Goal: Check status: Check status

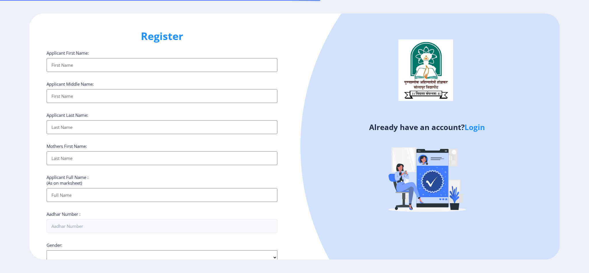
select select
click at [479, 127] on link "Login" at bounding box center [475, 127] width 20 height 10
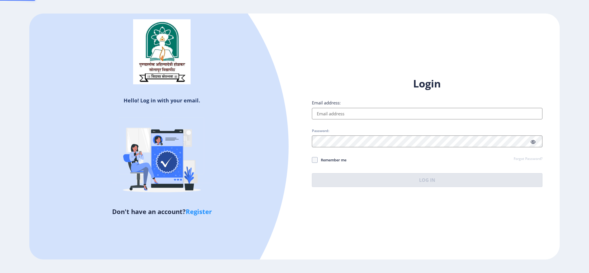
type input "[EMAIL_ADDRESS][DOMAIN_NAME]"
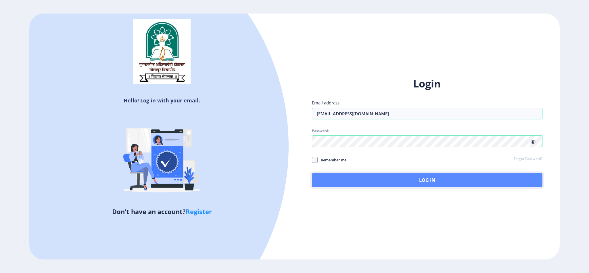
click at [361, 178] on button "Log In" at bounding box center [427, 180] width 231 height 14
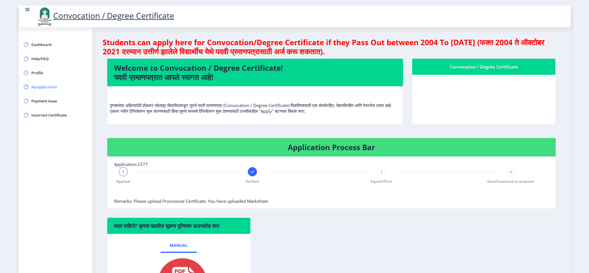
click at [37, 87] on span "Myapplication" at bounding box center [59, 86] width 56 height 7
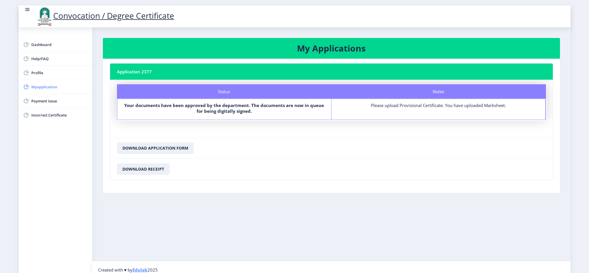
click at [46, 87] on span "Myapplication" at bounding box center [59, 86] width 56 height 7
click at [35, 84] on span "Myapplication" at bounding box center [59, 86] width 56 height 7
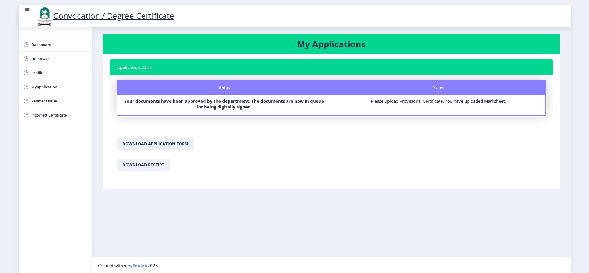
scroll to position [5, 0]
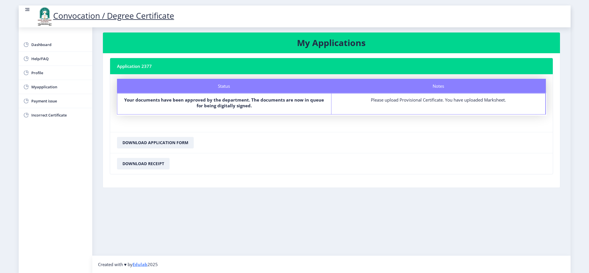
click at [447, 85] on div "Notes" at bounding box center [439, 86] width 215 height 14
drag, startPoint x: 441, startPoint y: 85, endPoint x: 396, endPoint y: 92, distance: 45.1
click at [437, 85] on div "Notes" at bounding box center [439, 86] width 215 height 14
click at [371, 100] on div "Please upload Provisional Certificate. You have uploaded Marksheet." at bounding box center [439, 100] width 204 height 6
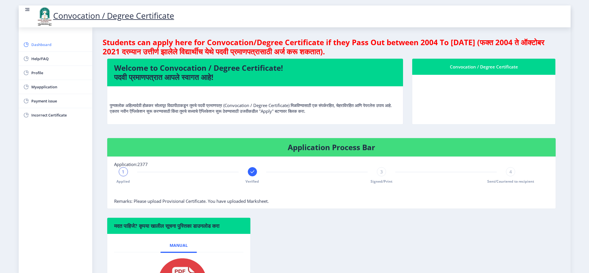
click at [35, 45] on span "Dashboard" at bounding box center [59, 44] width 56 height 7
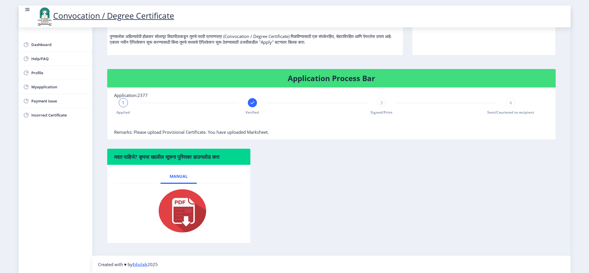
scroll to position [70, 0]
click at [55, 84] on span "Myapplication" at bounding box center [59, 86] width 56 height 7
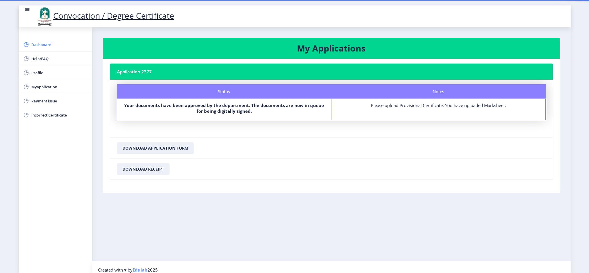
click at [29, 41] on link "Dashboard" at bounding box center [56, 45] width 74 height 14
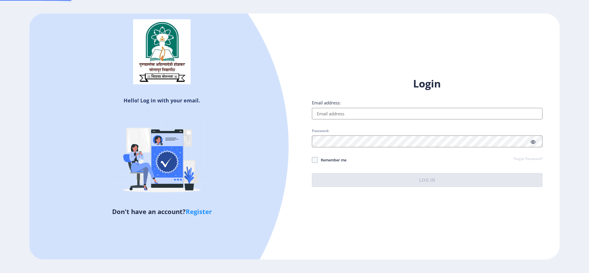
type input "[EMAIL_ADDRESS][DOMAIN_NAME]"
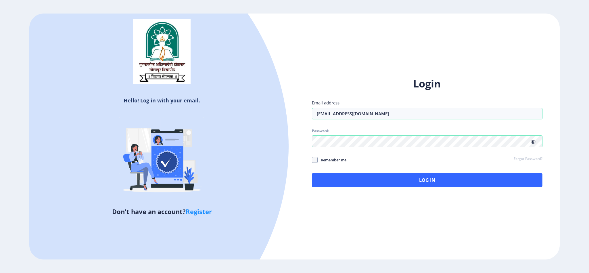
select select
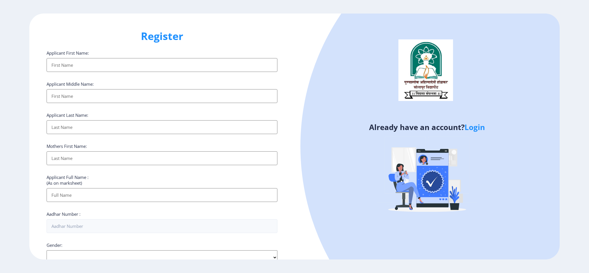
click at [69, 60] on input "Applicant First Name:" at bounding box center [162, 65] width 231 height 14
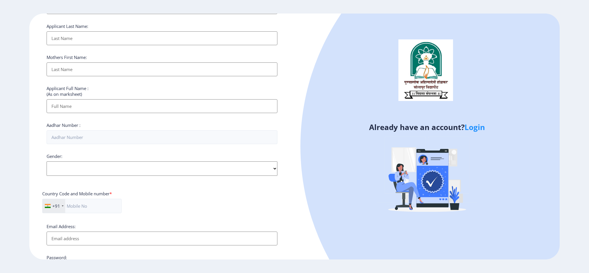
scroll to position [156, 0]
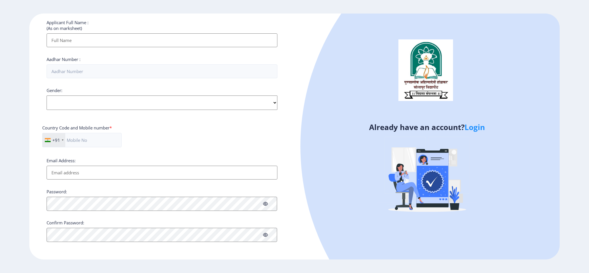
click at [470, 129] on link "Login" at bounding box center [475, 127] width 20 height 10
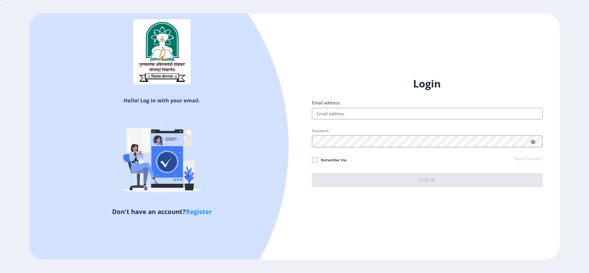
type input "[EMAIL_ADDRESS][DOMAIN_NAME]"
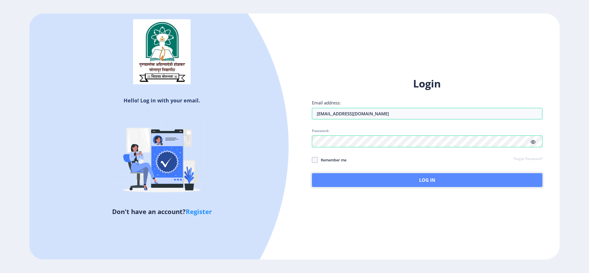
click at [426, 175] on button "Log In" at bounding box center [427, 180] width 231 height 14
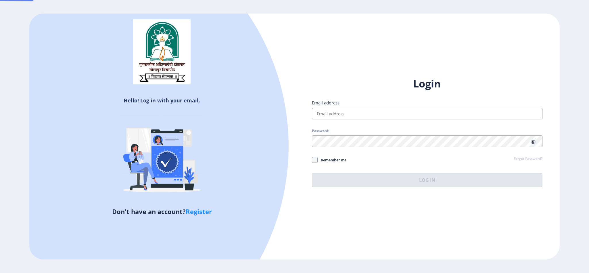
type input "[EMAIL_ADDRESS][DOMAIN_NAME]"
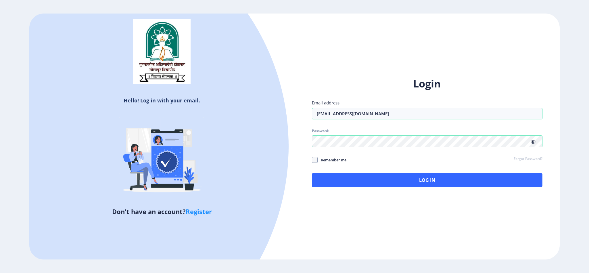
click at [206, 211] on link "Register" at bounding box center [199, 211] width 26 height 9
select select
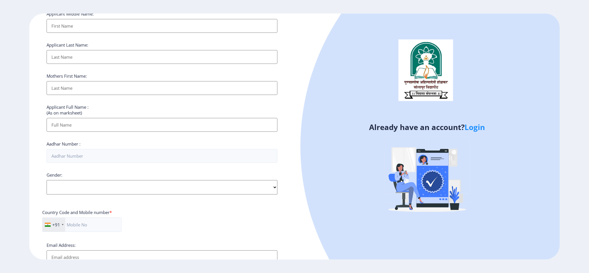
scroll to position [156, 0]
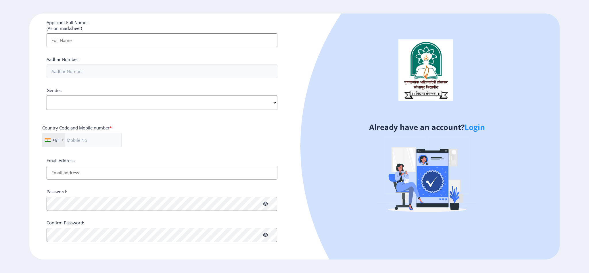
click at [476, 129] on link "Login" at bounding box center [475, 127] width 20 height 10
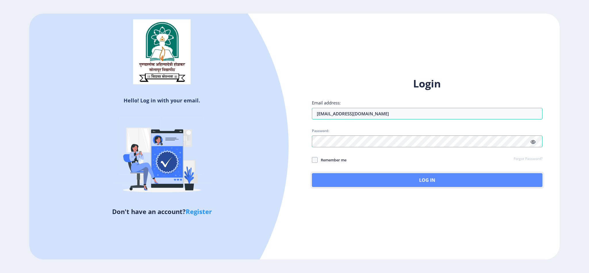
click at [389, 175] on button "Log In" at bounding box center [427, 180] width 231 height 14
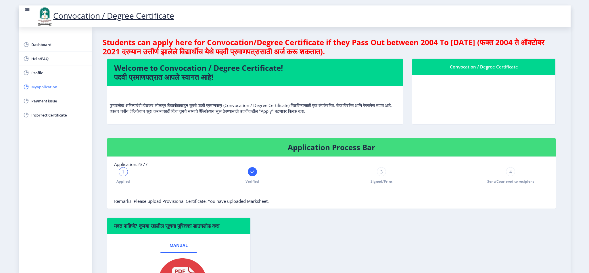
click at [33, 86] on span "Myapplication" at bounding box center [59, 86] width 56 height 7
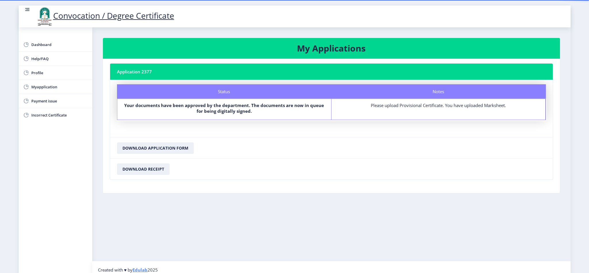
click at [24, 9] on rect at bounding box center [27, 10] width 6 height 6
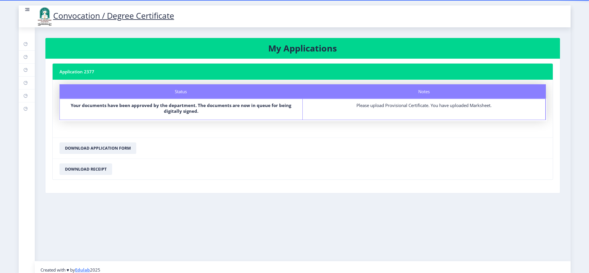
click at [24, 9] on rect at bounding box center [27, 10] width 6 height 6
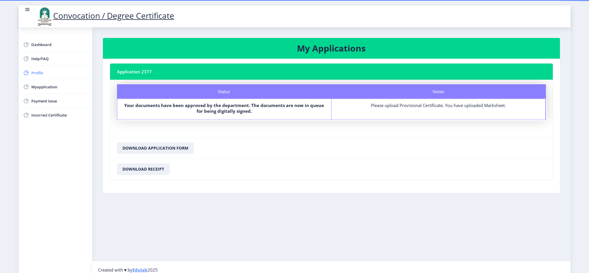
click at [29, 74] on link "Profile" at bounding box center [56, 73] width 74 height 14
select select
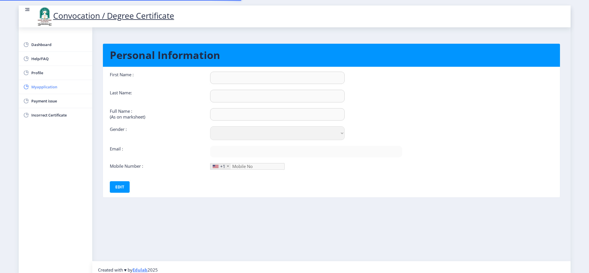
type input "ANIL"
type input "FARADE"
type input "FARADE [PERSON_NAME]"
select select "[DEMOGRAPHIC_DATA]"
type input "[EMAIL_ADDRESS][DOMAIN_NAME]"
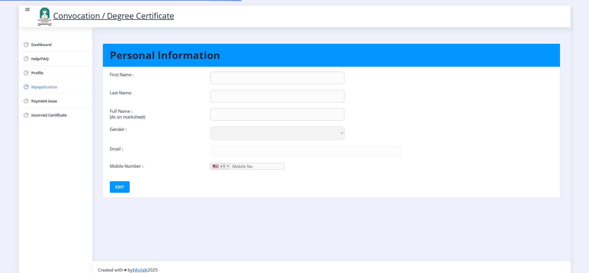
type input "9922601092"
click at [37, 90] on span "Myapplication" at bounding box center [59, 86] width 56 height 7
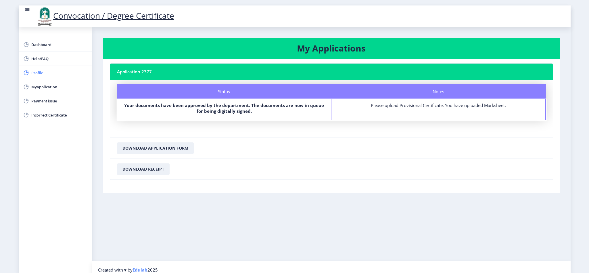
click at [37, 75] on span "Profile" at bounding box center [59, 72] width 56 height 7
select select
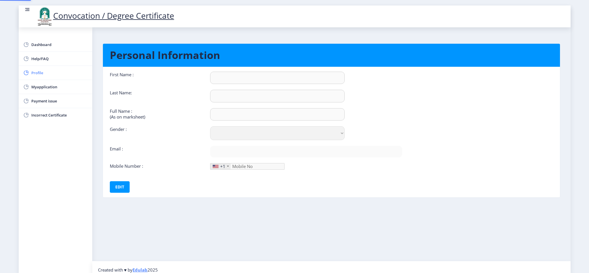
type input "ANIL"
type input "FARADE"
type input "FARADE [PERSON_NAME]"
select select "[DEMOGRAPHIC_DATA]"
type input "[EMAIL_ADDRESS][DOMAIN_NAME]"
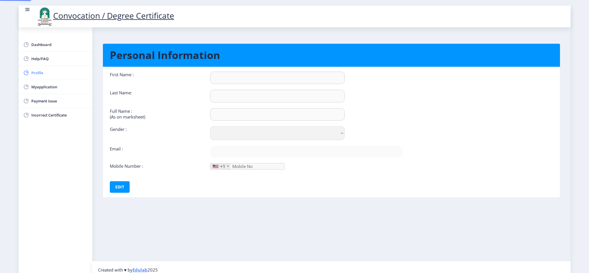
type input "9922601092"
click at [121, 185] on button "Edit" at bounding box center [120, 187] width 20 height 12
click at [119, 190] on button "Save" at bounding box center [123, 187] width 21 height 12
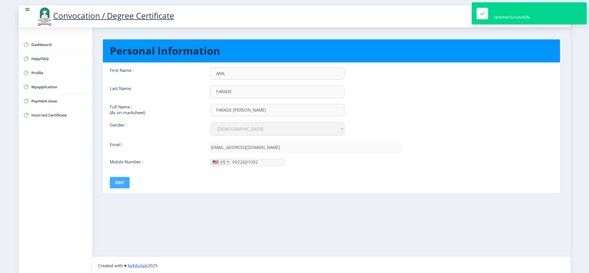
scroll to position [5, 0]
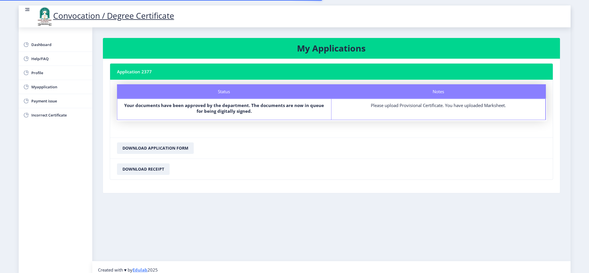
select select
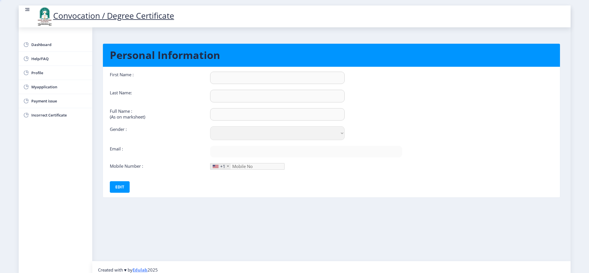
type input "ANIL"
type input "FARADE"
type input "FARADE [PERSON_NAME]"
select select "[DEMOGRAPHIC_DATA]"
type input "[EMAIL_ADDRESS][DOMAIN_NAME]"
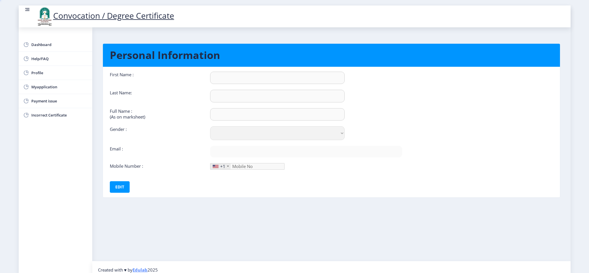
type input "9922601092"
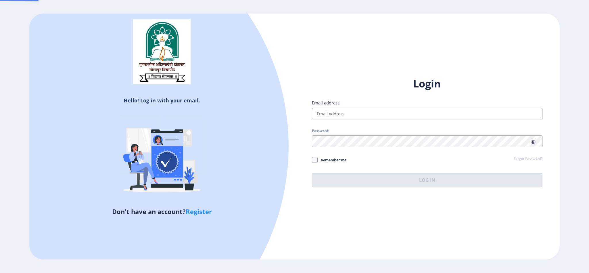
type input "[EMAIL_ADDRESS][DOMAIN_NAME]"
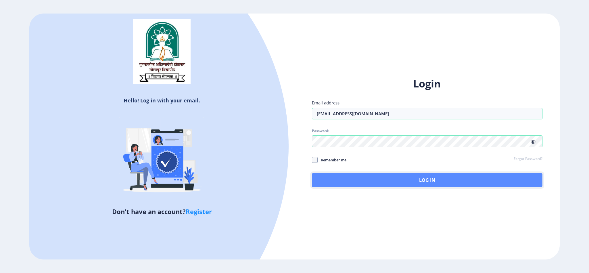
click at [420, 181] on button "Log In" at bounding box center [427, 180] width 231 height 14
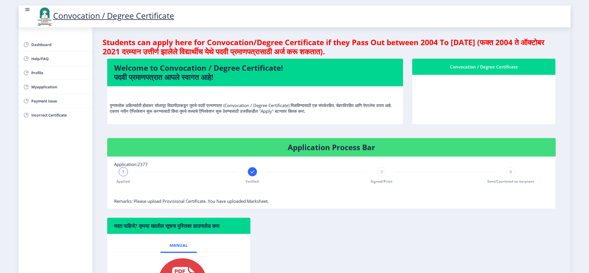
click at [125, 174] on div "1" at bounding box center [123, 171] width 9 height 9
click at [46, 87] on span "Myapplication" at bounding box center [59, 86] width 56 height 7
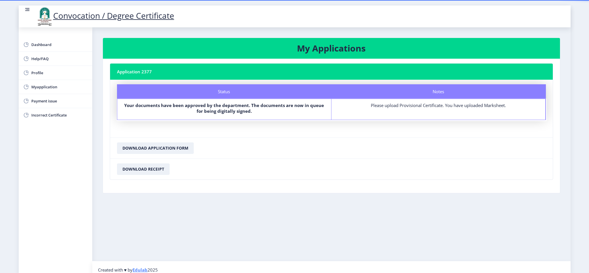
click at [26, 11] on rect at bounding box center [27, 11] width 4 height 1
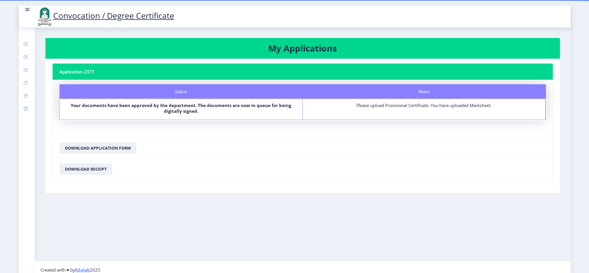
click at [24, 111] on icon at bounding box center [26, 109] width 4 height 4
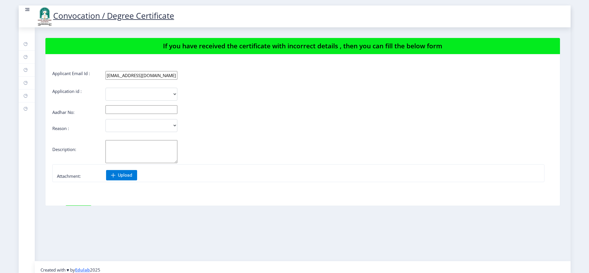
click at [27, 5] on nav "Convocation / Degree Certificate" at bounding box center [295, 16] width 552 height 22
click at [28, 6] on nav "Convocation / Degree Certificate" at bounding box center [295, 16] width 552 height 22
click at [27, 9] on rect at bounding box center [27, 9] width 3 height 1
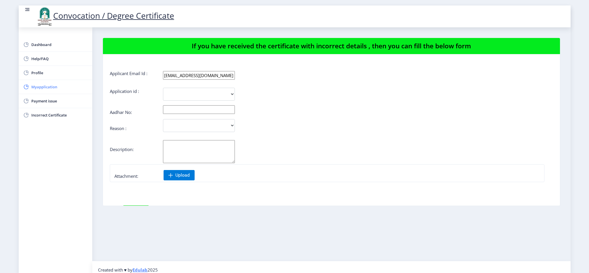
click at [41, 82] on link "Myapplication" at bounding box center [56, 87] width 74 height 14
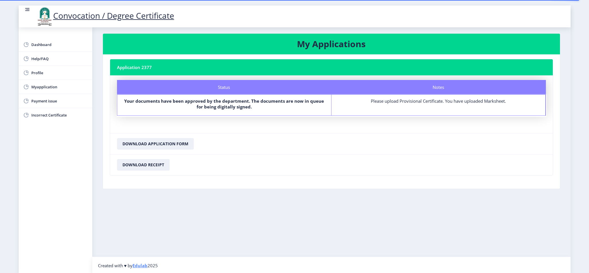
scroll to position [5, 0]
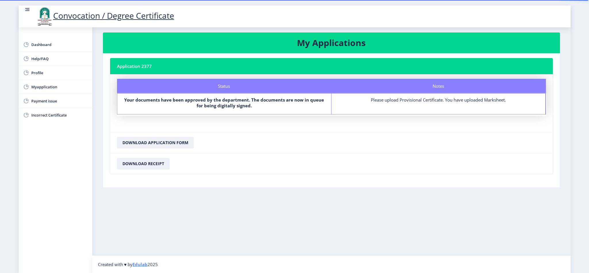
click at [28, 8] on rect at bounding box center [27, 8] width 4 height 1
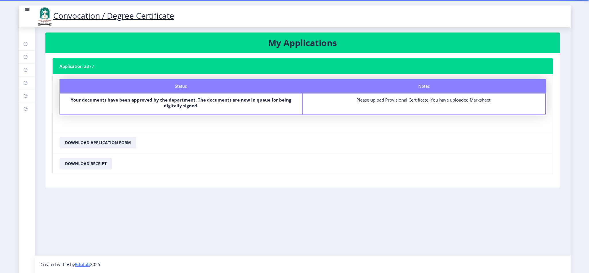
click at [76, 65] on nb-card-header "Application 2377" at bounding box center [303, 66] width 500 height 16
click at [88, 66] on nb-card-header "Application 2377" at bounding box center [303, 66] width 500 height 16
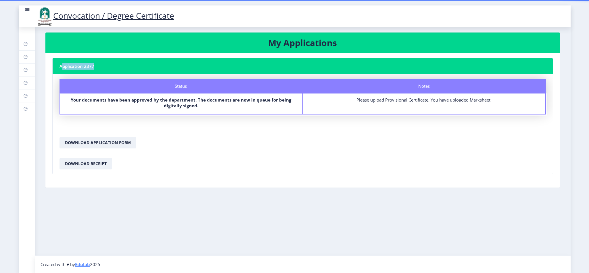
click at [88, 66] on nb-card-header "Application 2377" at bounding box center [303, 66] width 500 height 16
click at [88, 68] on nb-card-header "Application 2377" at bounding box center [303, 66] width 500 height 16
click at [188, 162] on nb-card-footer "Download Receipt" at bounding box center [303, 163] width 500 height 21
click at [39, 102] on nb-layout-column "My Applications Application 2377 Status Notes Status Your documents have been a…" at bounding box center [303, 139] width 536 height 234
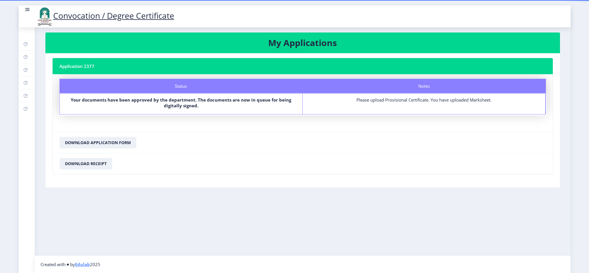
click at [163, 101] on b "Your documents have been approved by the department. The documents are now in q…" at bounding box center [181, 103] width 221 height 12
click at [171, 105] on b "Your documents have been approved by the department. The documents are now in q…" at bounding box center [181, 103] width 221 height 12
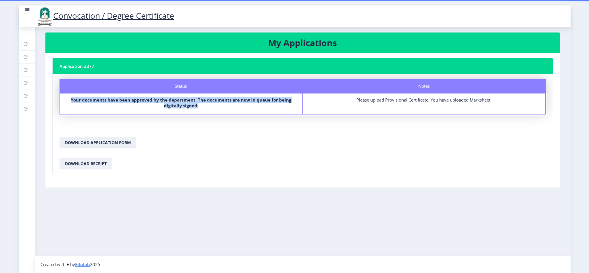
click at [171, 105] on b "Your documents have been approved by the department. The documents are now in q…" at bounding box center [181, 103] width 221 height 12
click at [163, 118] on nb-card-body "Status Notes Status Your documents have been approved by the department. The do…" at bounding box center [303, 103] width 500 height 58
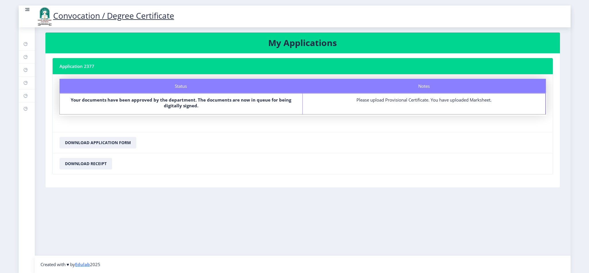
click at [29, 9] on rect at bounding box center [27, 10] width 6 height 6
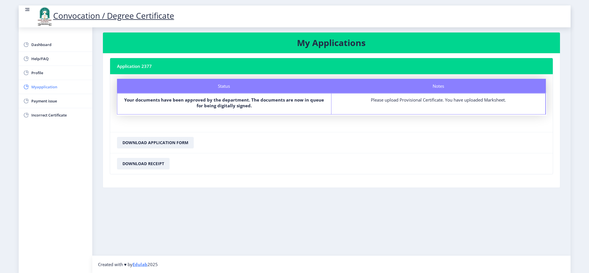
click at [41, 83] on link "Myapplication" at bounding box center [56, 87] width 74 height 14
click at [40, 84] on span "Myapplication" at bounding box center [59, 86] width 56 height 7
click at [40, 97] on link "Payment issue" at bounding box center [56, 101] width 74 height 14
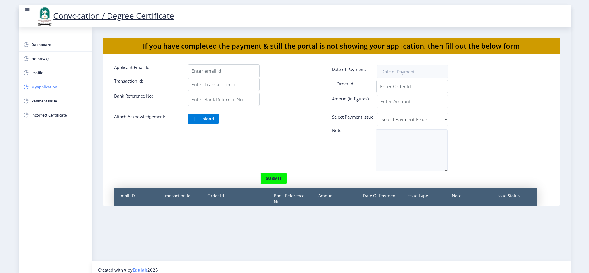
click at [43, 82] on link "Myapplication" at bounding box center [56, 87] width 74 height 14
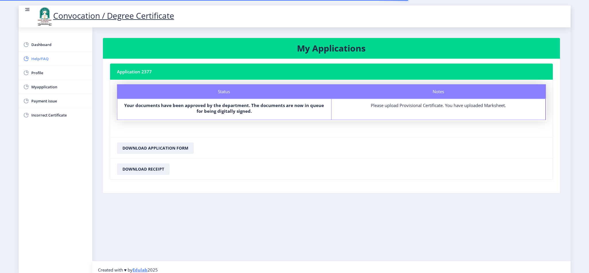
click at [34, 60] on span "Help/FAQ" at bounding box center [59, 58] width 56 height 7
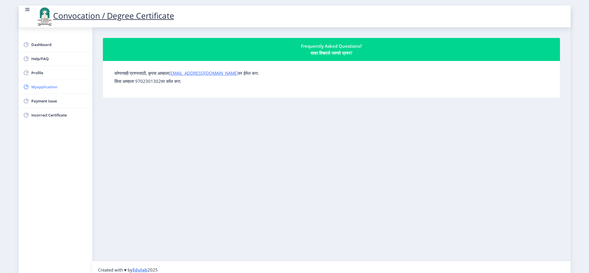
click at [45, 90] on span "Myapplication" at bounding box center [59, 86] width 56 height 7
